Goal: Information Seeking & Learning: Check status

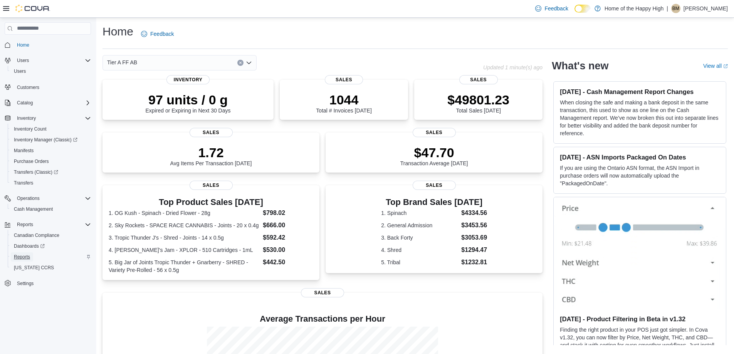
click at [23, 255] on span "Reports" at bounding box center [22, 257] width 16 height 6
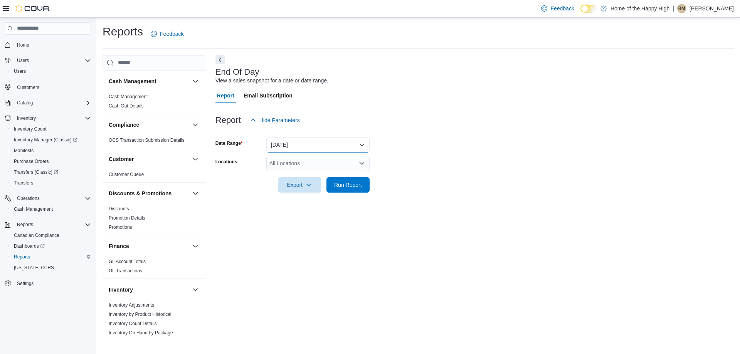
click at [293, 146] on button "Today" at bounding box center [317, 144] width 103 height 15
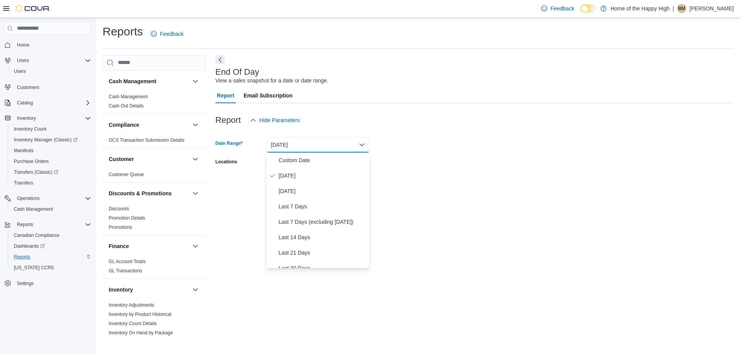
click at [315, 122] on div "Report Hide Parameters" at bounding box center [474, 119] width 518 height 15
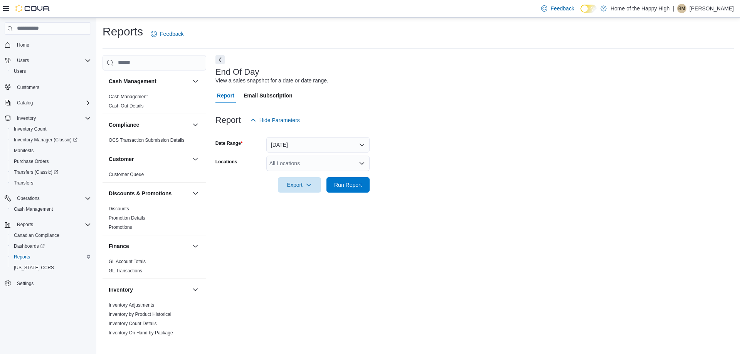
click at [311, 164] on div "All Locations" at bounding box center [317, 163] width 103 height 15
type input "**********"
click at [335, 191] on span "Scarborough – Morningside - Friendly Stranger" at bounding box center [354, 188] width 112 height 8
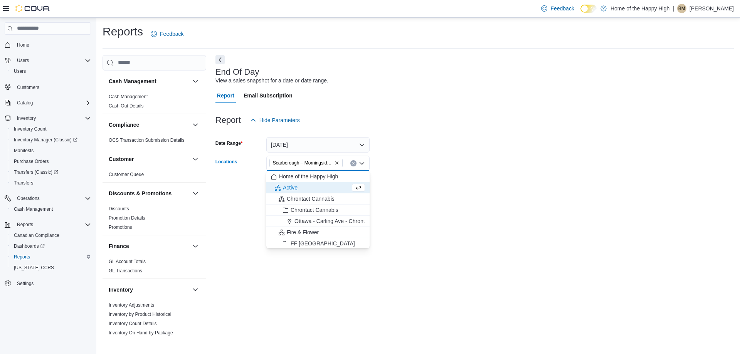
click at [393, 164] on form "Date Range Today Locations Scarborough – Morningside - Friendly Stranger Combo …" at bounding box center [474, 160] width 518 height 65
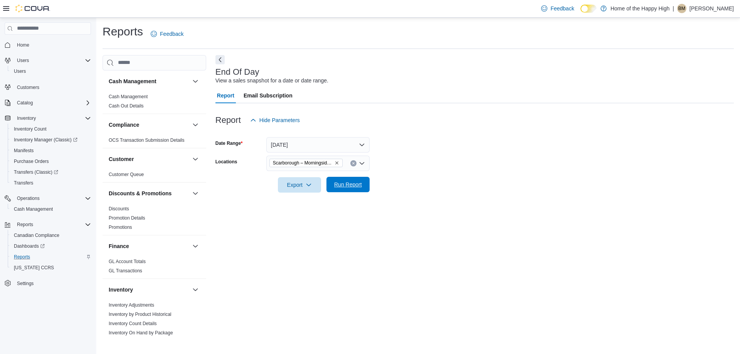
click at [366, 185] on button "Run Report" at bounding box center [347, 184] width 43 height 15
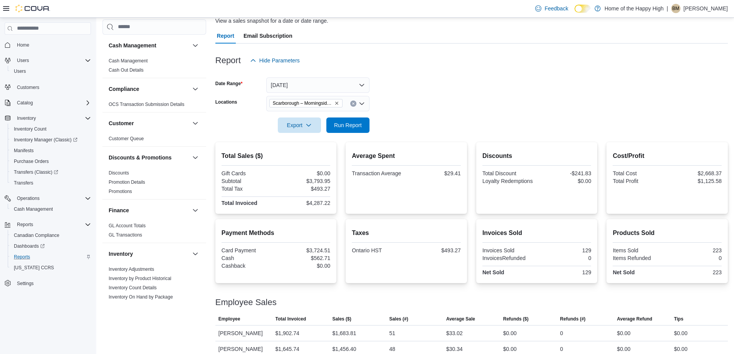
scroll to position [46, 0]
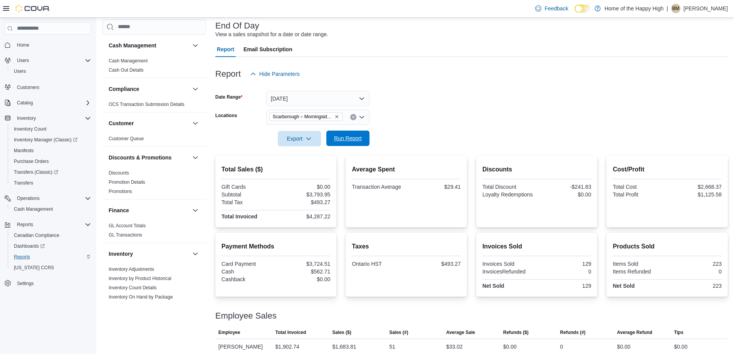
click at [356, 137] on span "Run Report" at bounding box center [348, 138] width 28 height 8
click at [356, 141] on span "Run Report" at bounding box center [348, 138] width 28 height 8
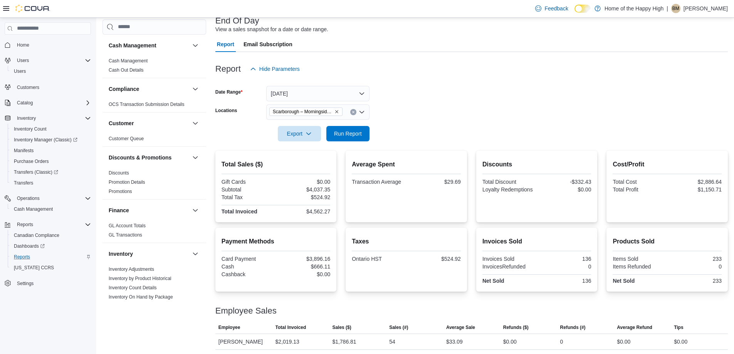
scroll to position [85, 0]
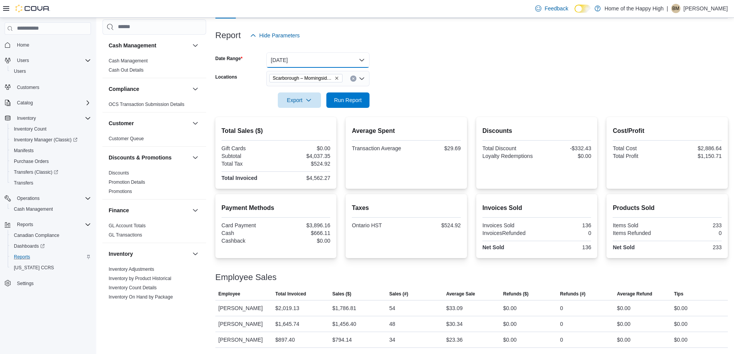
click at [340, 59] on button "Today" at bounding box center [317, 59] width 103 height 15
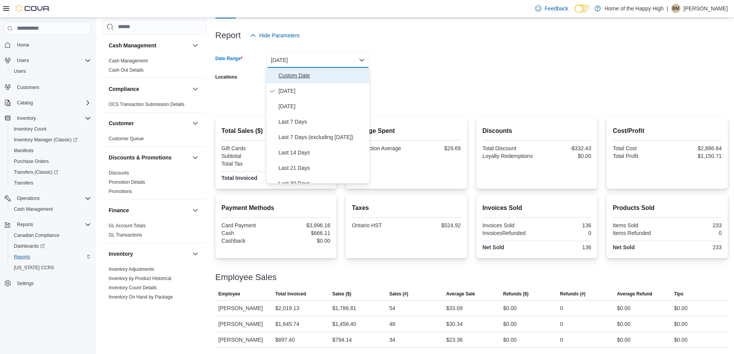
click at [304, 76] on span "Custom Date" at bounding box center [323, 75] width 88 height 9
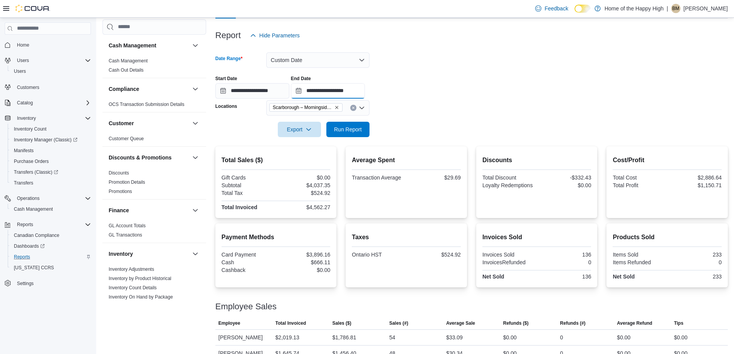
click at [364, 91] on input "**********" at bounding box center [328, 90] width 74 height 15
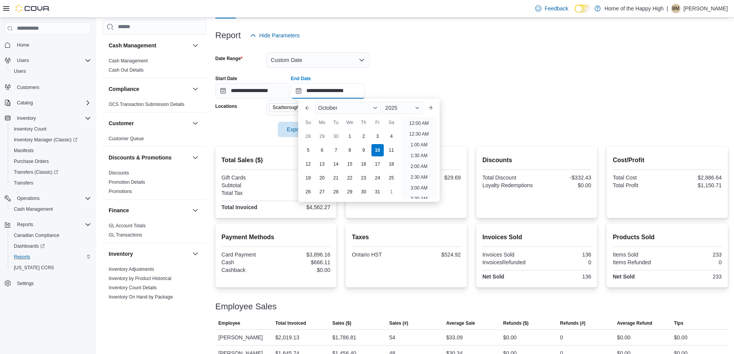
scroll to position [438, 0]
click at [416, 160] on li "10:00 PM" at bounding box center [419, 160] width 26 height 9
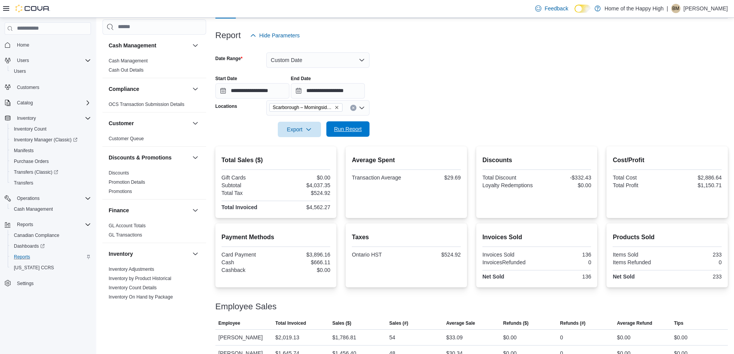
click at [351, 128] on span "Run Report" at bounding box center [348, 129] width 28 height 8
click at [365, 92] on input "**********" at bounding box center [328, 90] width 74 height 15
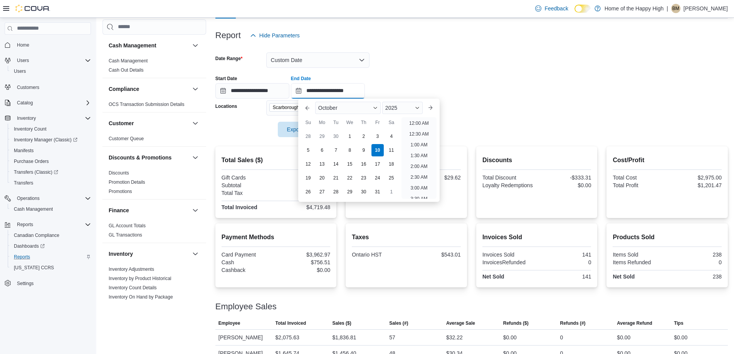
scroll to position [438, 0]
click at [415, 140] on li "9:00 PM" at bounding box center [418, 138] width 23 height 9
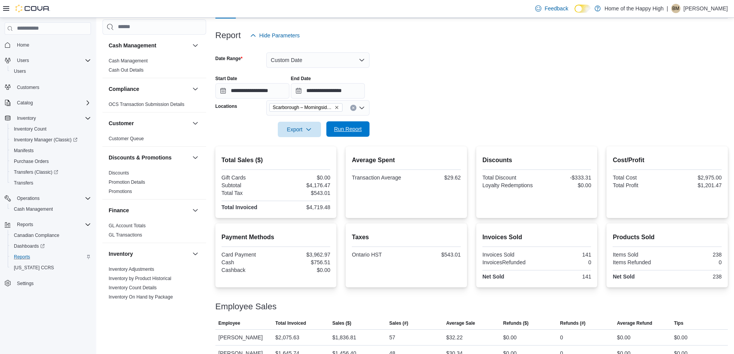
click at [353, 131] on span "Run Report" at bounding box center [348, 129] width 28 height 8
click at [346, 129] on span "Run Report" at bounding box center [348, 129] width 28 height 8
click at [365, 88] on input "**********" at bounding box center [328, 90] width 74 height 15
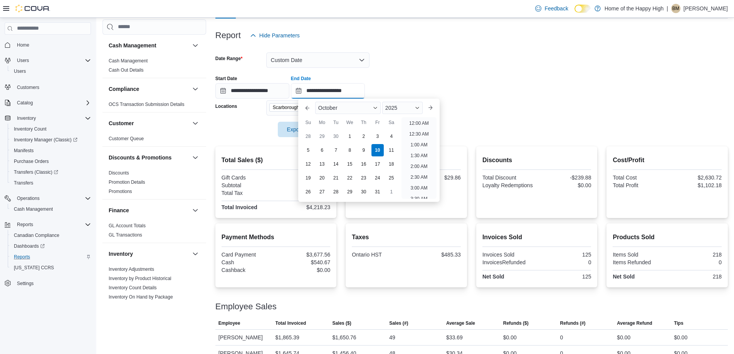
scroll to position [438, 0]
drag, startPoint x: 414, startPoint y: 159, endPoint x: 381, endPoint y: 151, distance: 33.8
click at [413, 159] on li "10:00 PM" at bounding box center [419, 160] width 26 height 9
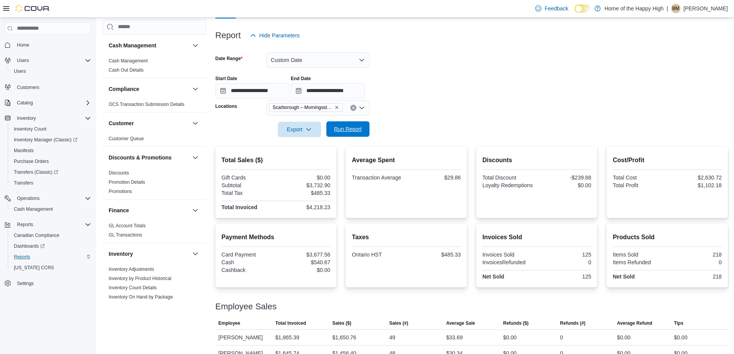
click at [347, 130] on span "Run Report" at bounding box center [348, 129] width 28 height 8
click at [355, 127] on span "Run Report" at bounding box center [348, 129] width 28 height 8
click at [365, 126] on button "Run Report" at bounding box center [347, 129] width 43 height 15
click at [349, 131] on span "Run Report" at bounding box center [348, 129] width 28 height 8
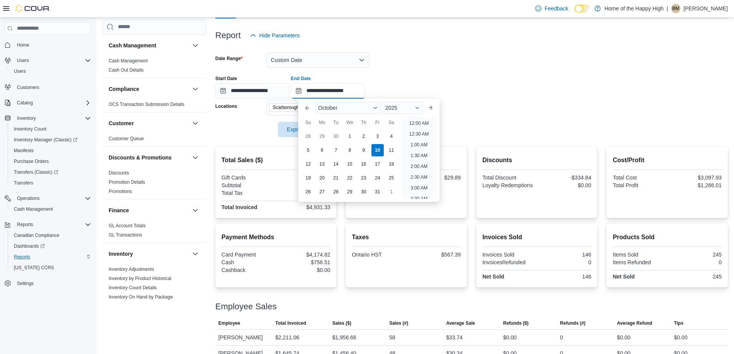
click at [365, 89] on input "**********" at bounding box center [328, 90] width 74 height 15
click at [421, 180] on li "11:00 PM" at bounding box center [419, 181] width 26 height 9
type input "**********"
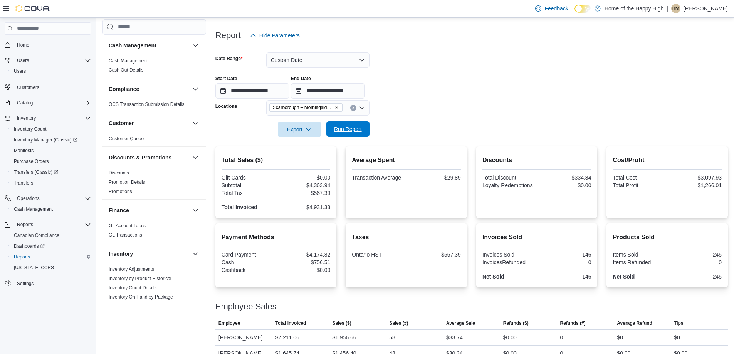
click at [348, 127] on span "Run Report" at bounding box center [348, 129] width 28 height 8
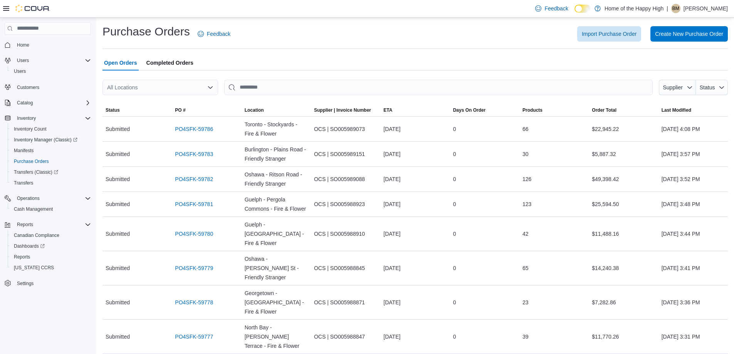
click at [724, 9] on p "Britteney McLean" at bounding box center [705, 8] width 44 height 9
click at [691, 79] on button "Sign Out" at bounding box center [689, 75] width 71 height 12
